Goal: Navigation & Orientation: Find specific page/section

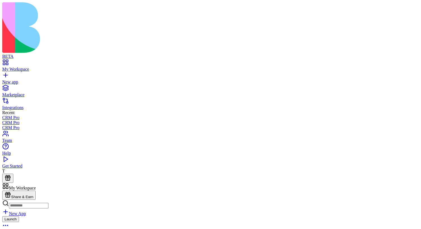
click at [133, 216] on div "Launch" at bounding box center [210, 223] width 417 height 14
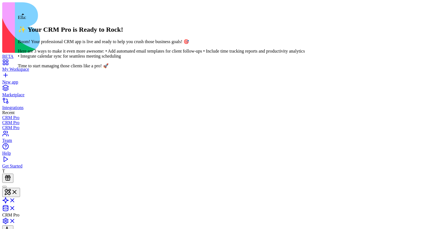
click at [4, 187] on div at bounding box center [4, 187] width 0 height 0
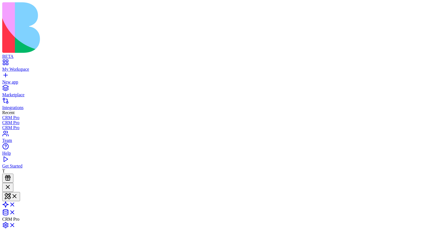
scroll to position [180, 0]
click at [11, 184] on div at bounding box center [7, 188] width 7 height 8
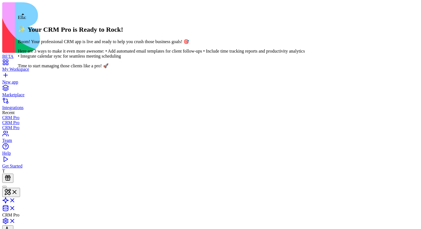
click at [4, 187] on div at bounding box center [4, 187] width 0 height 0
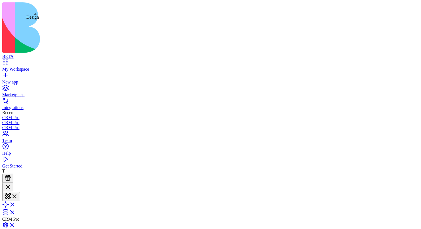
click at [20, 192] on button at bounding box center [11, 196] width 18 height 9
